Goal: Navigation & Orientation: Find specific page/section

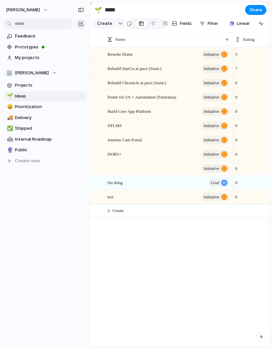
click at [17, 105] on span "Prioritization" at bounding box center [49, 106] width 69 height 7
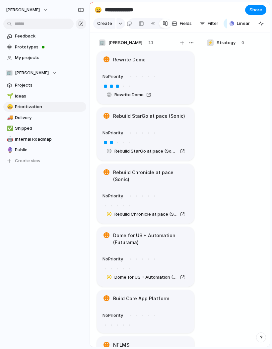
click at [17, 97] on span "Ideas" at bounding box center [49, 96] width 69 height 7
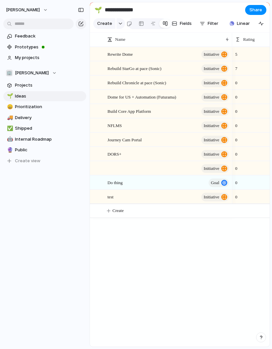
type input "*****"
click at [23, 85] on span "Projects" at bounding box center [49, 85] width 69 height 7
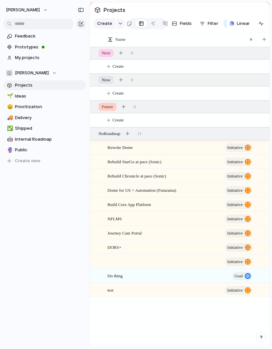
click at [19, 94] on span "Ideas" at bounding box center [49, 96] width 69 height 7
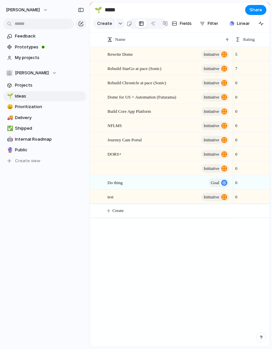
click at [19, 128] on span "Shipped" at bounding box center [49, 128] width 69 height 7
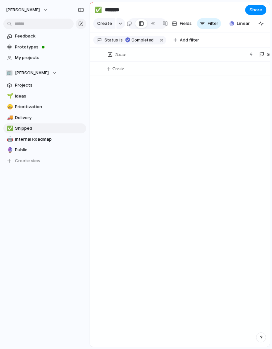
click at [19, 119] on span "Delivery" at bounding box center [49, 117] width 69 height 7
click at [17, 107] on span "Prioritization" at bounding box center [49, 106] width 69 height 7
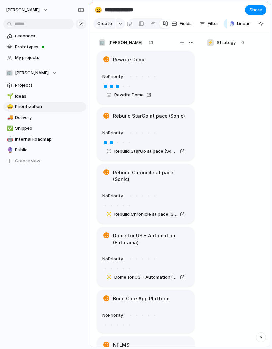
click at [17, 147] on span "Public" at bounding box center [49, 149] width 69 height 7
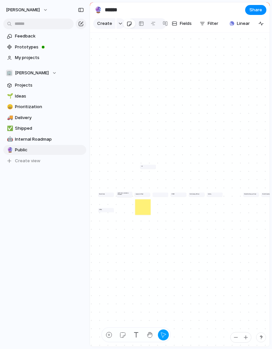
click at [23, 140] on span "Internal Roadmap" at bounding box center [49, 139] width 69 height 7
type input "**********"
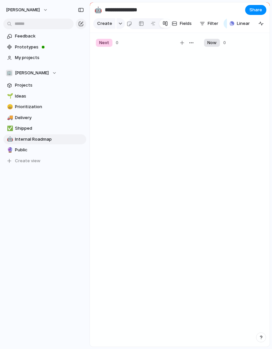
click at [17, 85] on span "Projects" at bounding box center [49, 85] width 69 height 7
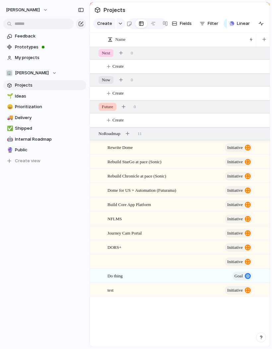
click at [13, 94] on link "🌱 Ideas" at bounding box center [44, 96] width 83 height 10
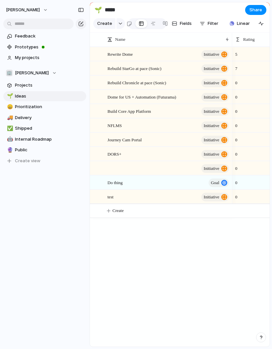
click at [17, 89] on link "Projects" at bounding box center [44, 85] width 83 height 10
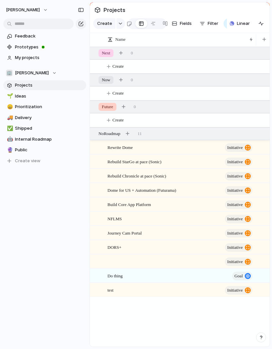
click at [25, 106] on span "Prioritization" at bounding box center [49, 106] width 69 height 7
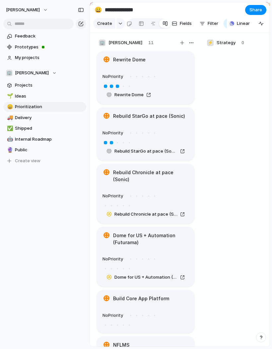
click at [18, 95] on span "Ideas" at bounding box center [49, 96] width 69 height 7
type input "*****"
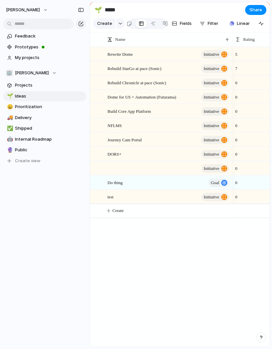
click at [17, 87] on span "Projects" at bounding box center [49, 85] width 69 height 7
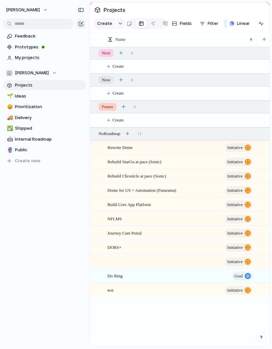
click at [15, 59] on span "My projects" at bounding box center [49, 57] width 69 height 7
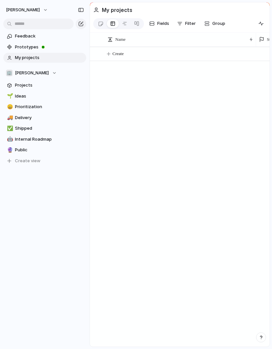
click at [14, 36] on link "Feedback" at bounding box center [44, 36] width 83 height 10
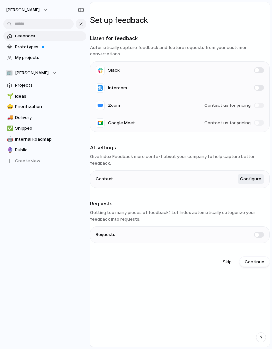
click at [224, 260] on span "Skip" at bounding box center [226, 261] width 9 height 7
